Goal: Check status

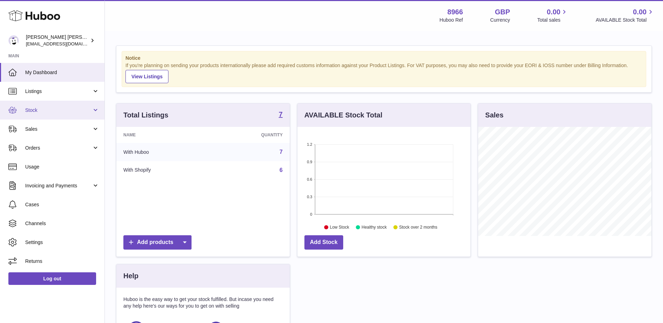
scroll to position [109, 173]
click at [67, 110] on span "Stock" at bounding box center [58, 110] width 67 height 7
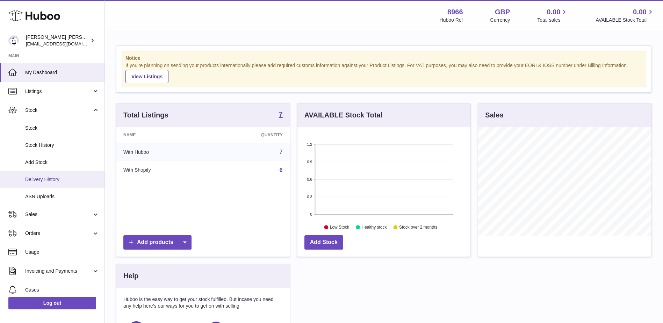
click at [44, 180] on span "Delivery History" at bounding box center [62, 179] width 74 height 7
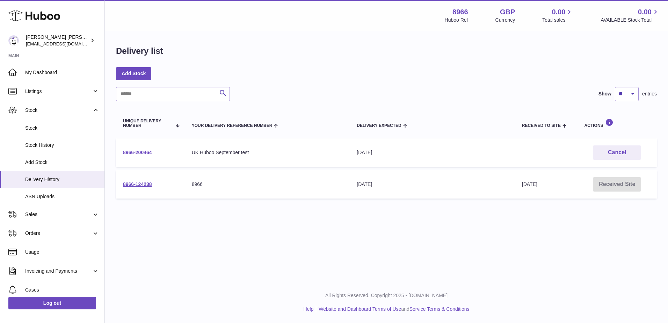
click at [148, 153] on link "8966-200464" at bounding box center [137, 153] width 29 height 6
